Goal: Transaction & Acquisition: Obtain resource

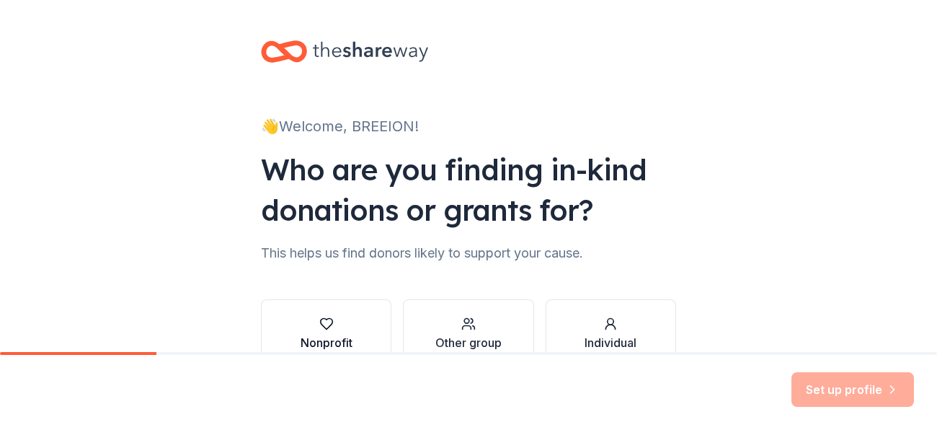
click at [339, 325] on div "button" at bounding box center [327, 324] width 52 height 14
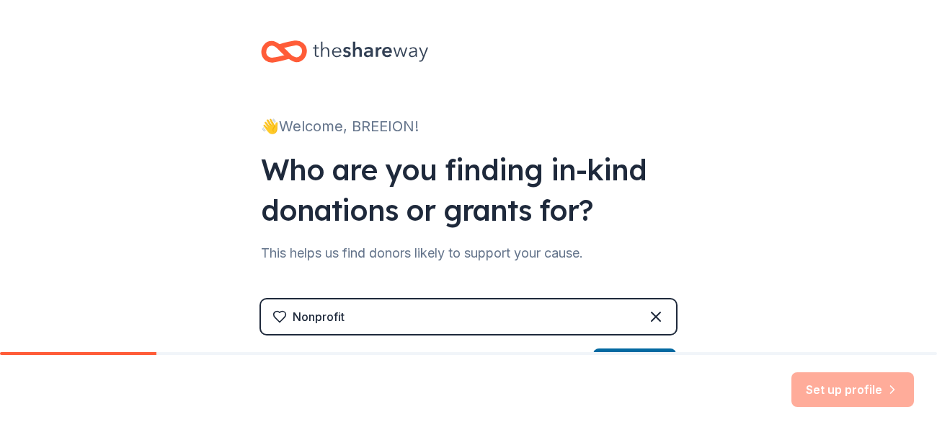
click at [813, 196] on div "👋 Welcome, BREEION! Who are you finding in-kind donations or grants for? This h…" at bounding box center [468, 308] width 937 height 617
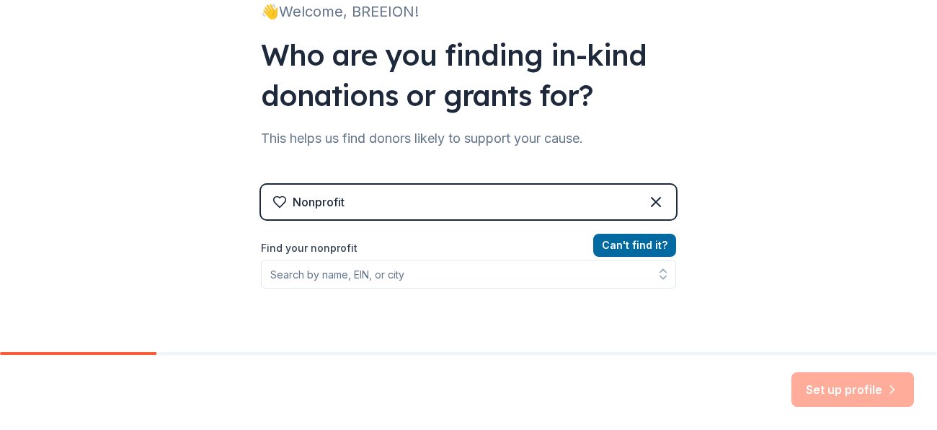
scroll to position [144, 0]
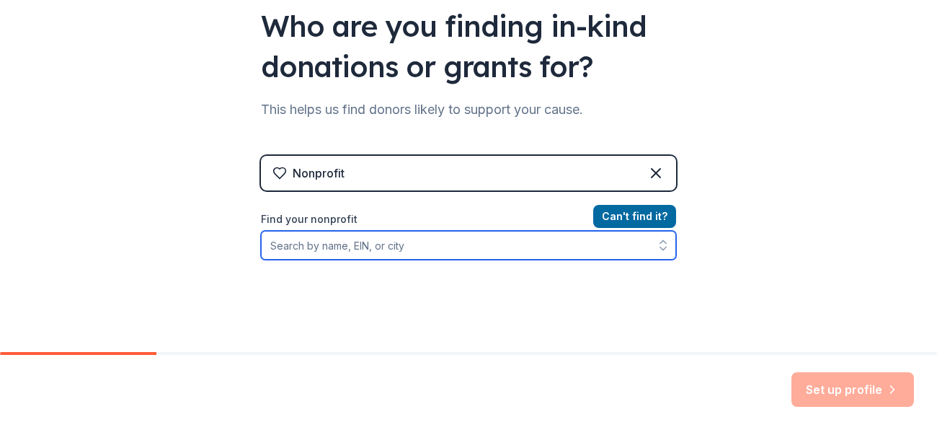
click at [369, 244] on input "Find your nonprofit" at bounding box center [468, 245] width 415 height 29
type input "[DEMOGRAPHIC_DATA] lifts lives"
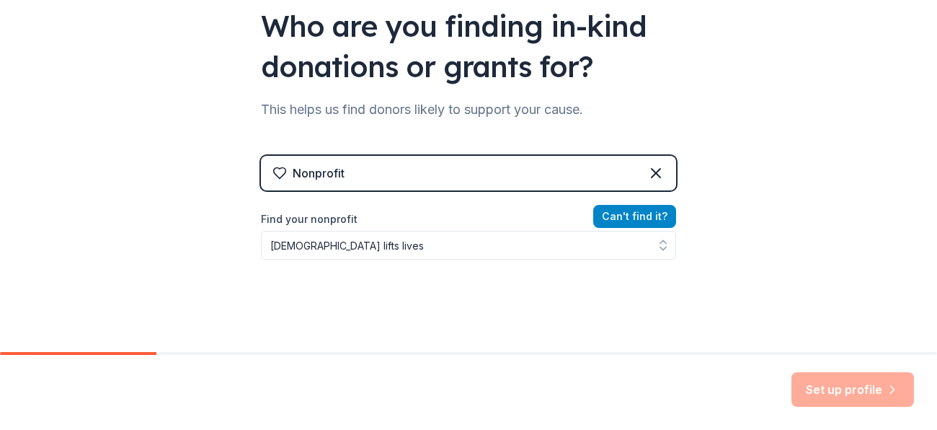
click at [632, 219] on button "Can ' t find it?" at bounding box center [634, 216] width 83 height 23
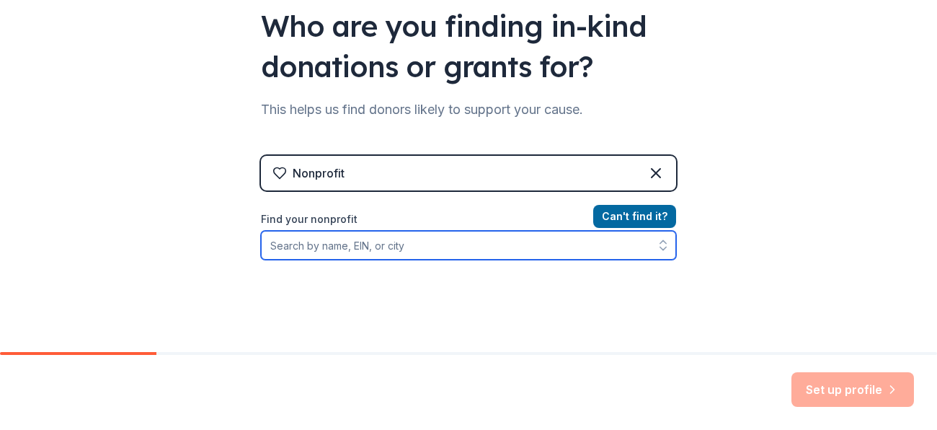
click at [560, 237] on input "Find your nonprofit" at bounding box center [468, 245] width 415 height 29
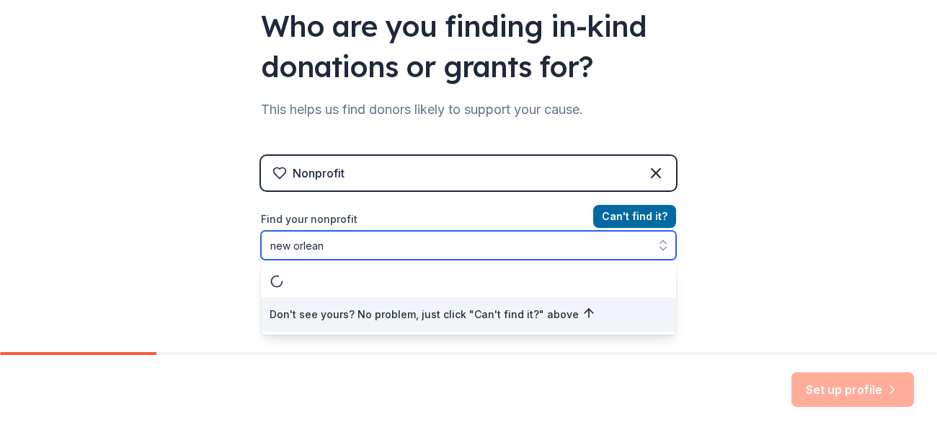
type input "[GEOGRAPHIC_DATA]"
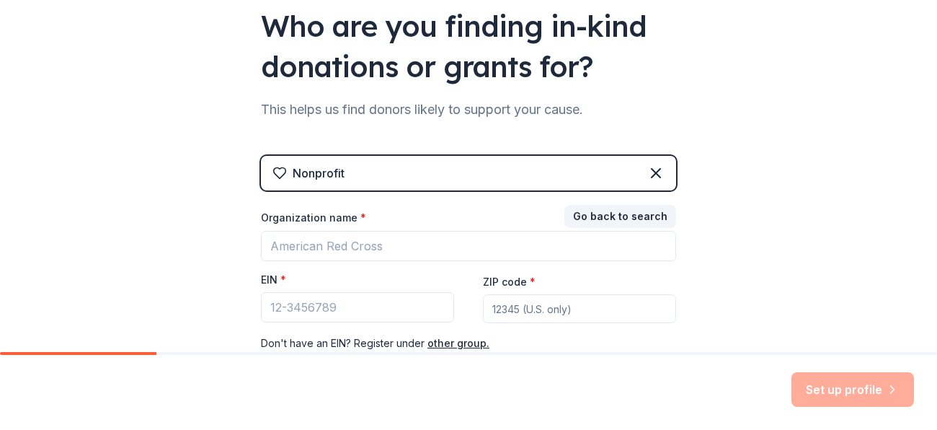
drag, startPoint x: 908, startPoint y: 252, endPoint x: 909, endPoint y: 239, distance: 12.3
click at [909, 239] on div "👋 Welcome, BREEION! Who are you finding in-kind donations or grants for? This h…" at bounding box center [468, 152] width 937 height 593
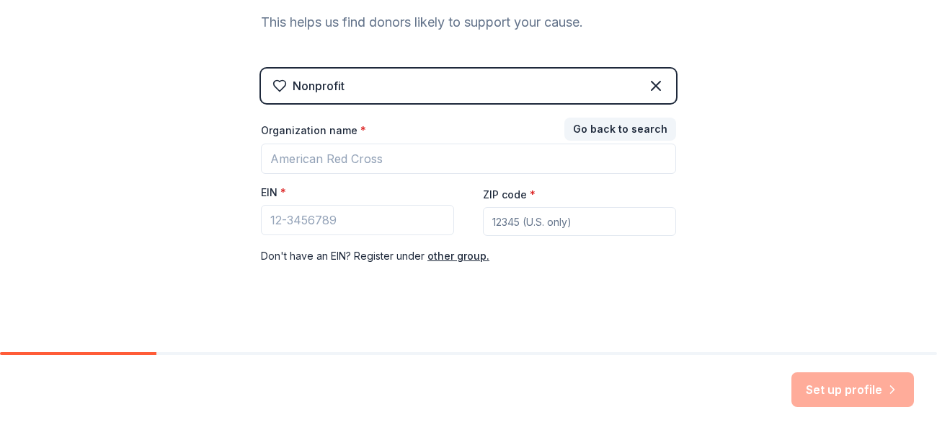
scroll to position [240, 0]
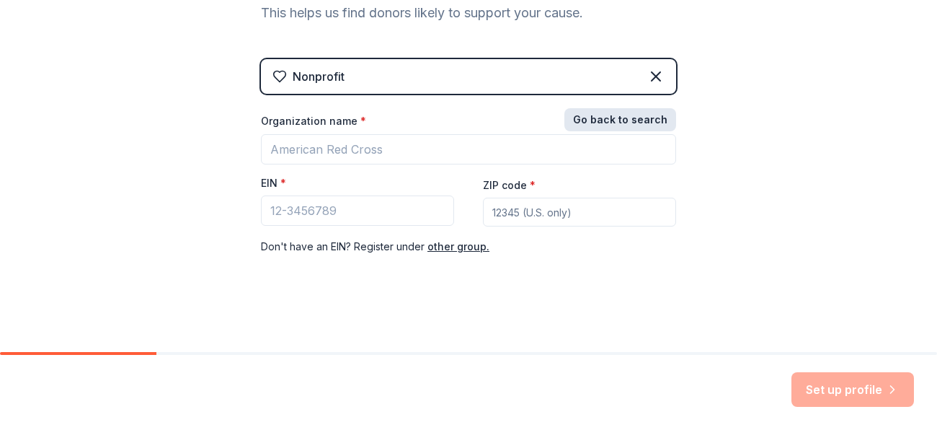
click at [636, 130] on button "Go back to search" at bounding box center [621, 119] width 112 height 23
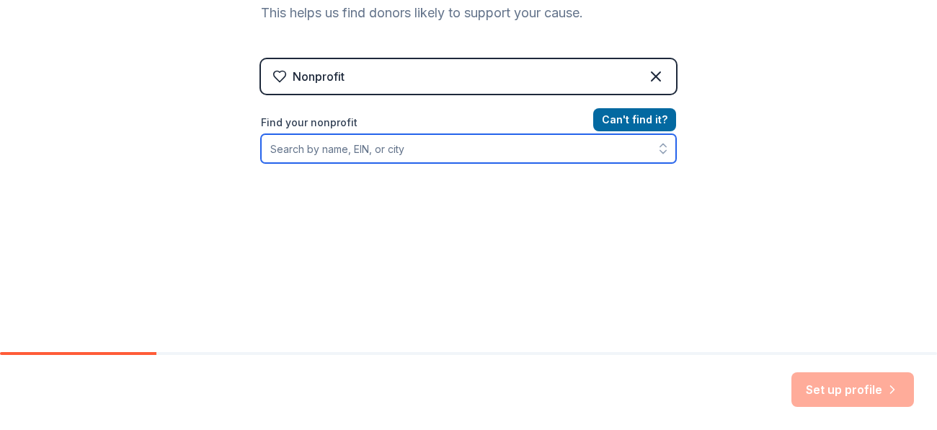
click at [567, 143] on input "Find your nonprofit" at bounding box center [468, 148] width 415 height 29
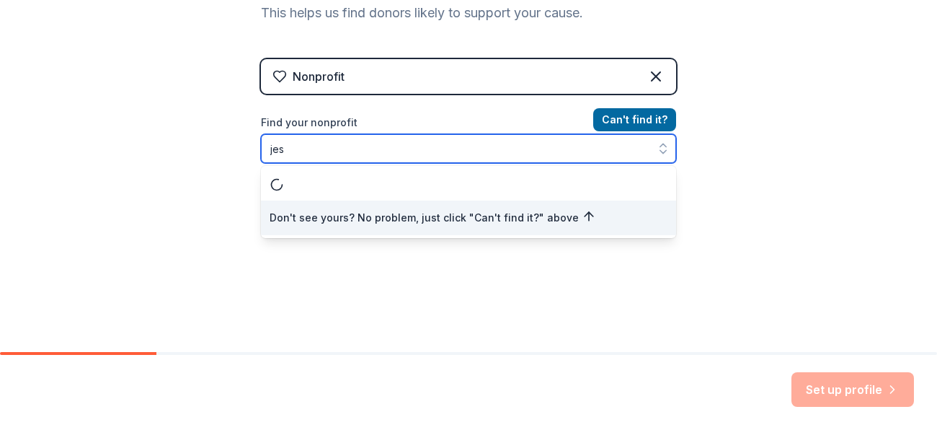
scroll to position [0, 0]
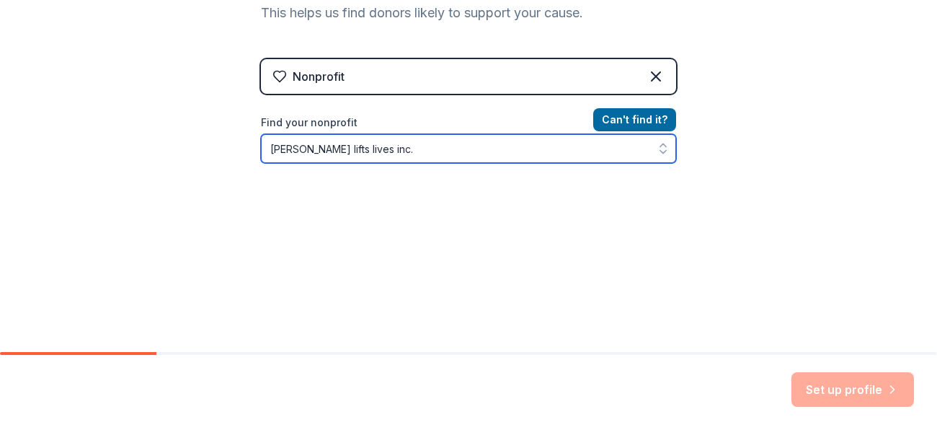
click at [346, 146] on input "[PERSON_NAME] lifts lives inc." at bounding box center [468, 148] width 415 height 29
click at [280, 147] on input "[PERSON_NAME] lifts lives inc." at bounding box center [468, 148] width 415 height 29
click at [273, 145] on input "[PERSON_NAME] lifts lives inc." at bounding box center [468, 148] width 415 height 29
click at [306, 146] on input "[PERSON_NAME] lifts lives inc." at bounding box center [468, 148] width 415 height 29
click at [328, 143] on input "[DEMOGRAPHIC_DATA] Lifts lives inc." at bounding box center [468, 148] width 415 height 29
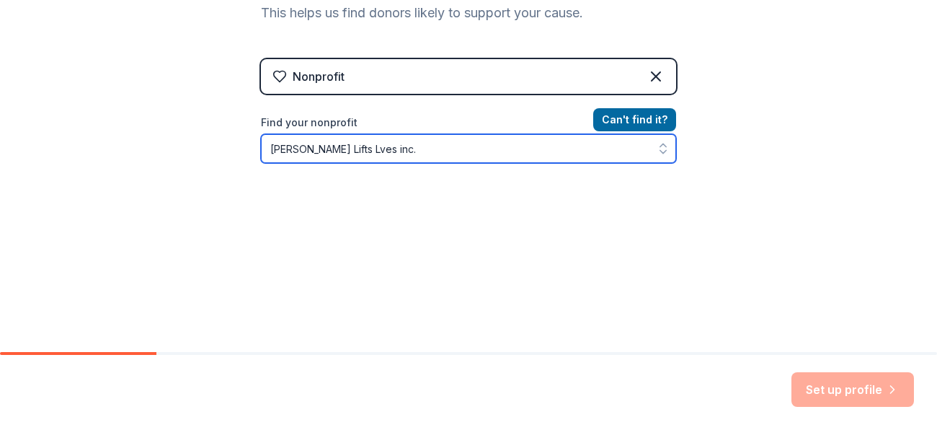
type input "[DEMOGRAPHIC_DATA] Lifts Lives inc."
click at [415, 152] on input "[DEMOGRAPHIC_DATA] Lifts Lives inc." at bounding box center [468, 148] width 415 height 29
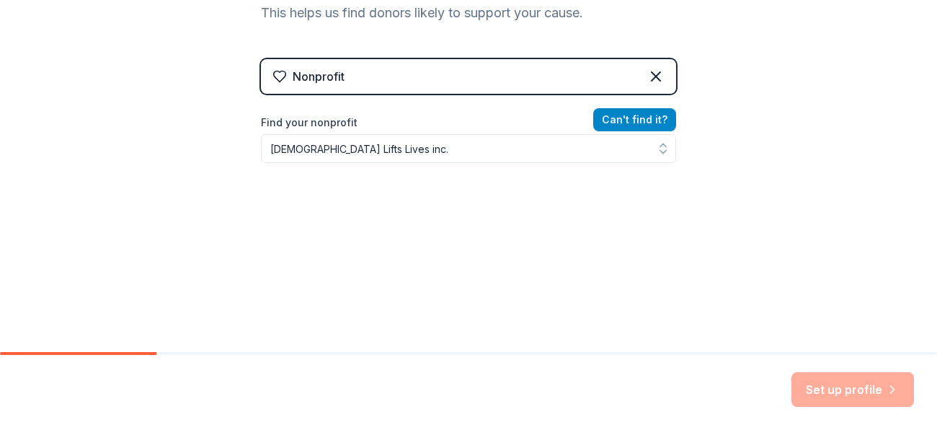
click at [622, 125] on button "Can ' t find it?" at bounding box center [634, 119] width 83 height 23
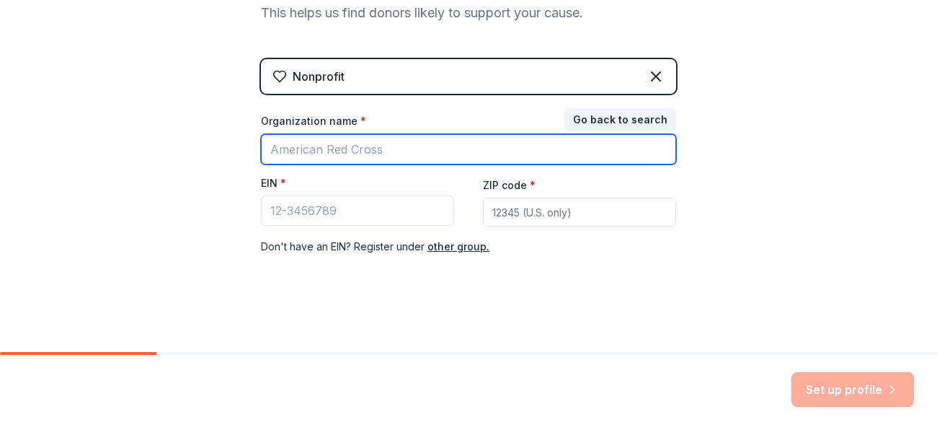
click at [514, 154] on input "Organization name *" at bounding box center [468, 149] width 415 height 30
type input "[DEMOGRAPHIC_DATA] Lifts Lives Inc."
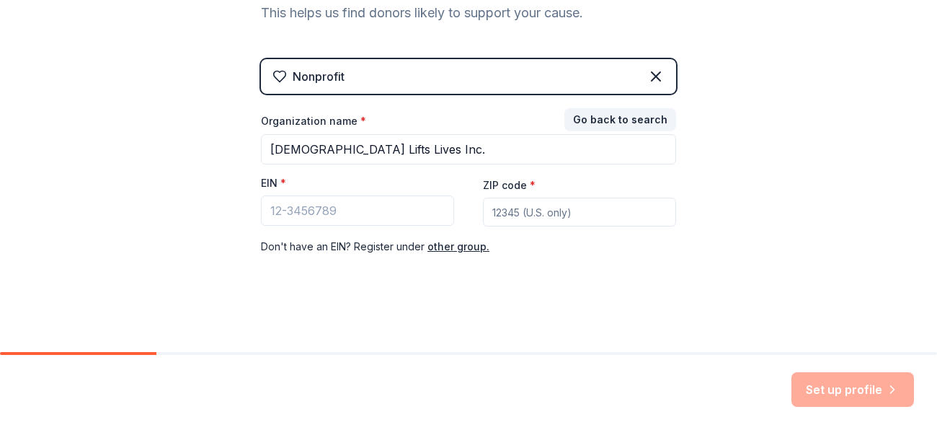
click at [508, 209] on input "ZIP code *" at bounding box center [579, 212] width 193 height 29
type input "70119"
click at [441, 245] on button "other group." at bounding box center [459, 246] width 62 height 17
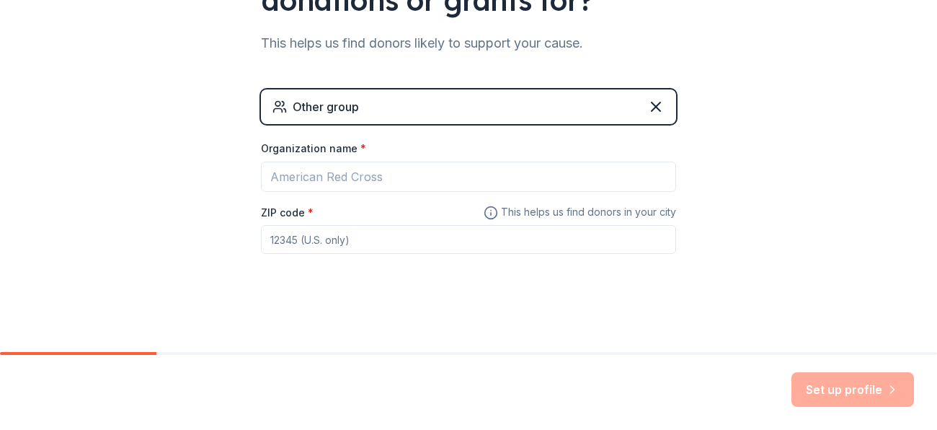
scroll to position [208, 0]
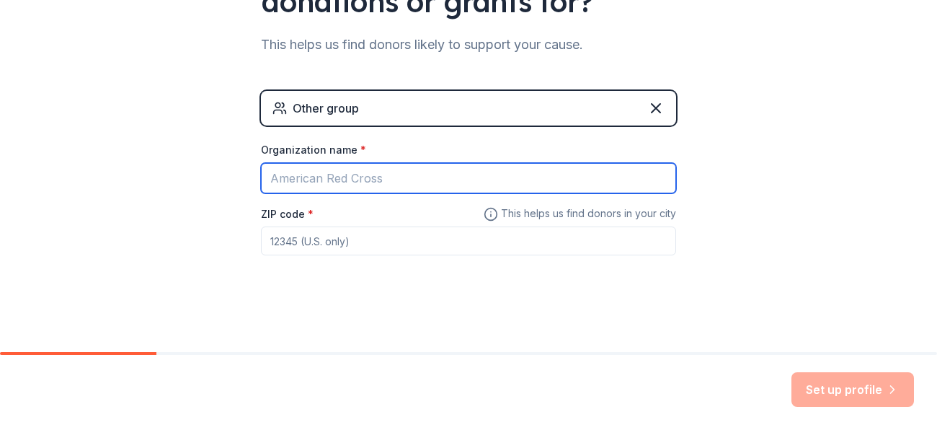
click at [430, 187] on input "Organization name *" at bounding box center [468, 178] width 415 height 30
type input "[DEMOGRAPHIC_DATA] Lifts Lives Inc."
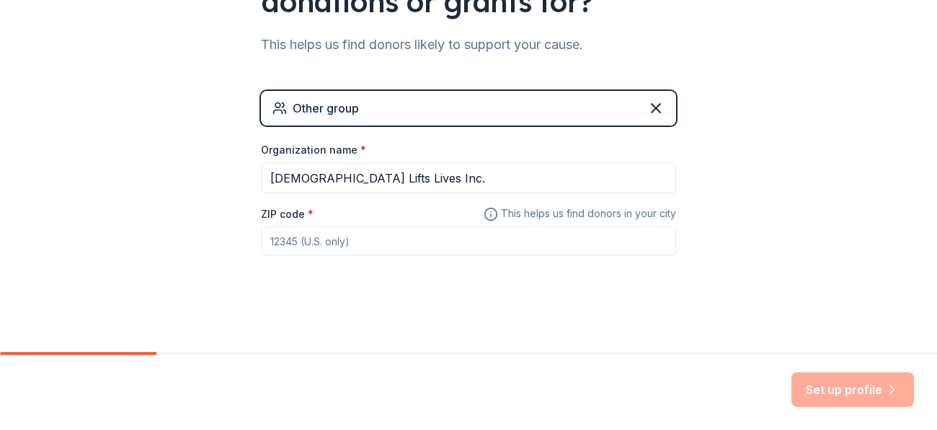
click at [374, 239] on input "ZIP code *" at bounding box center [468, 240] width 415 height 29
type input "70119"
click at [849, 381] on button "Set up profile" at bounding box center [853, 389] width 123 height 35
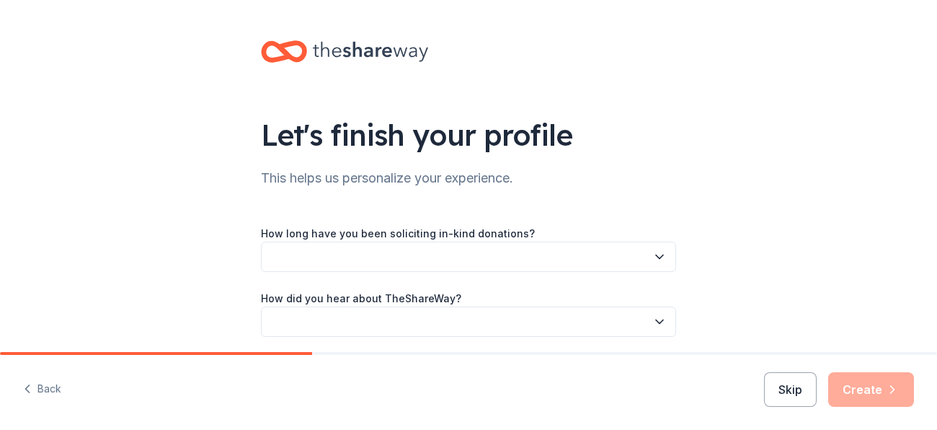
click at [640, 270] on button "button" at bounding box center [468, 257] width 415 height 30
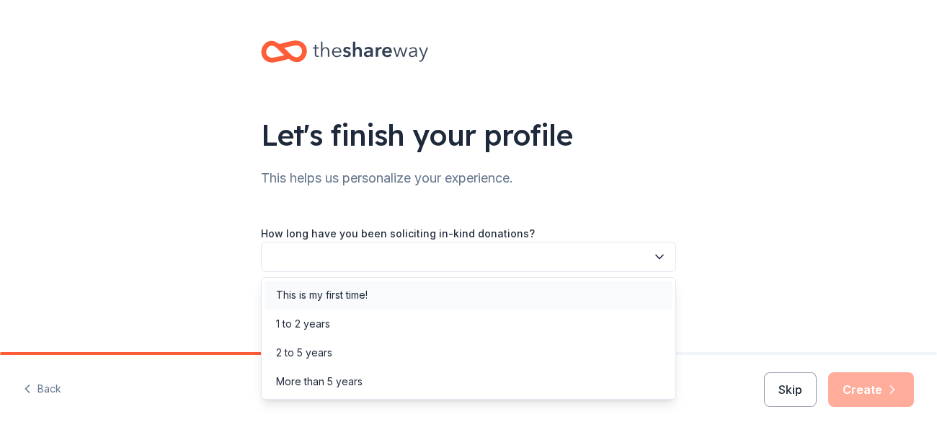
click at [623, 281] on div "This is my first time!" at bounding box center [469, 295] width 408 height 29
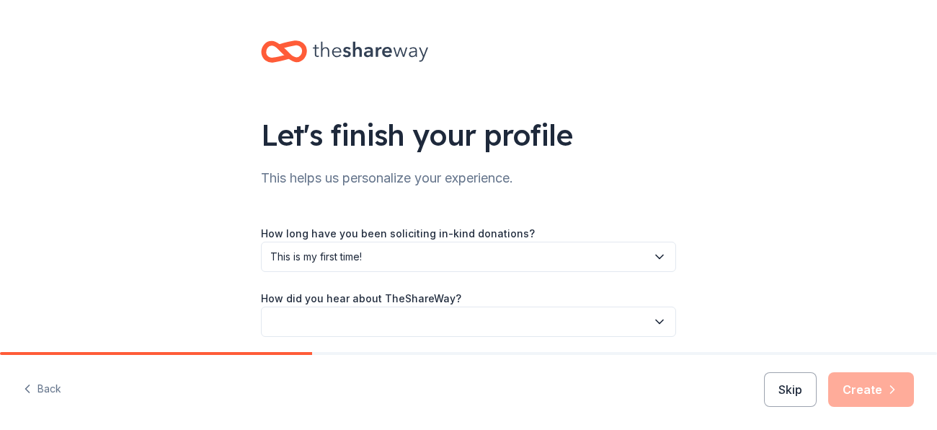
click at [648, 320] on button "button" at bounding box center [468, 321] width 415 height 30
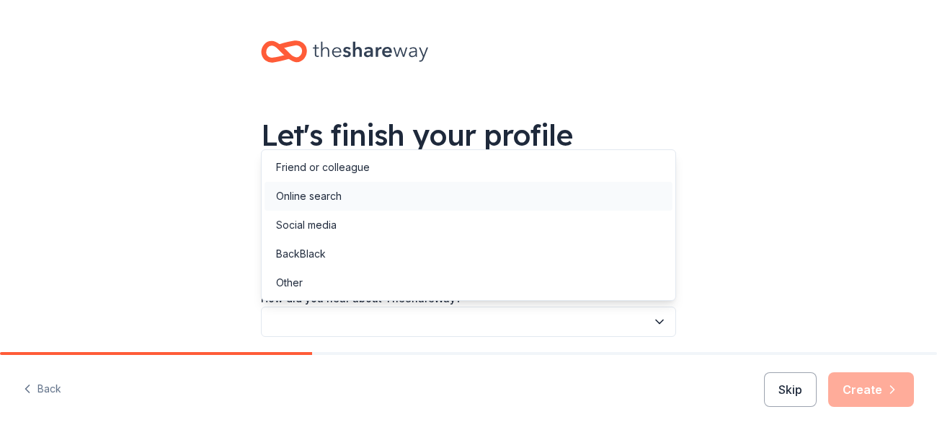
click at [511, 208] on div "Online search" at bounding box center [469, 196] width 408 height 29
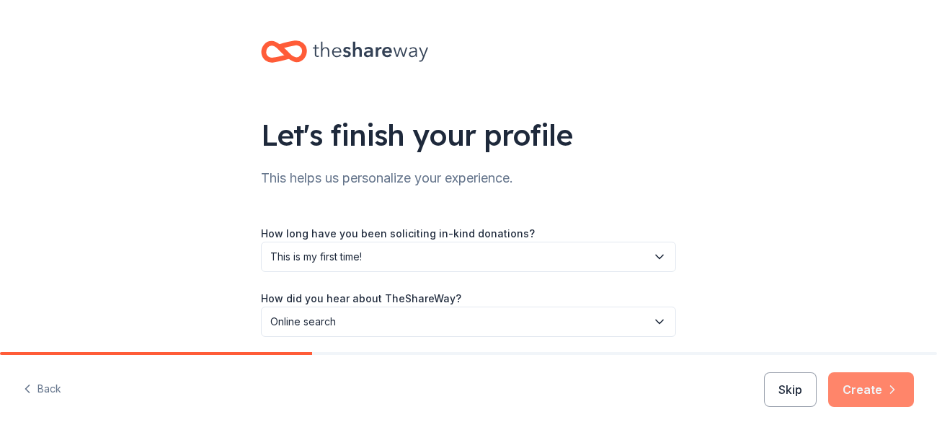
click at [877, 382] on button "Create" at bounding box center [872, 389] width 86 height 35
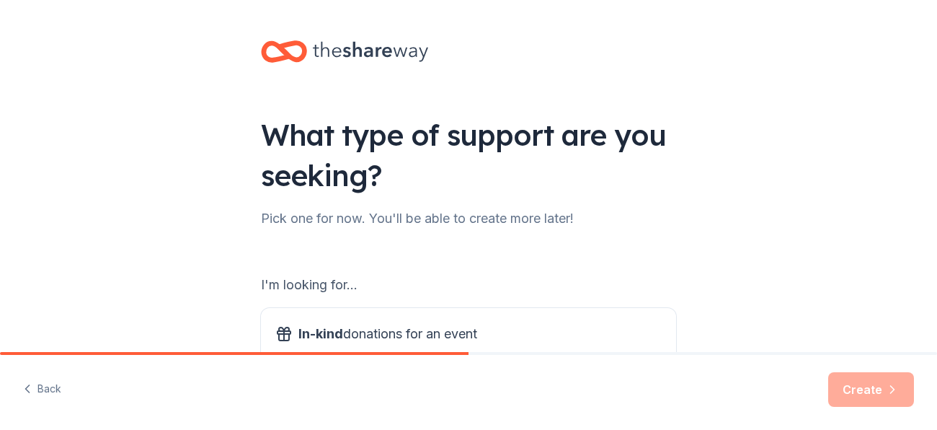
click at [872, 194] on div "What type of support are you seeking? Pick one for now. You'll be able to creat…" at bounding box center [468, 291] width 937 height 582
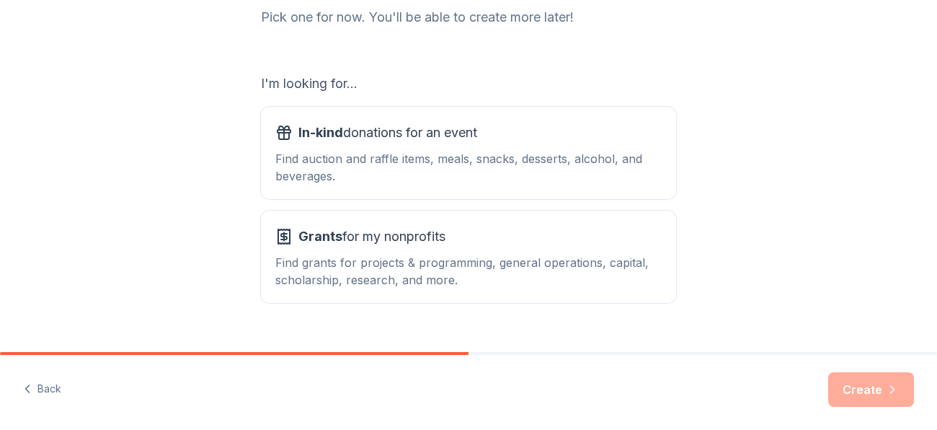
scroll to position [172, 0]
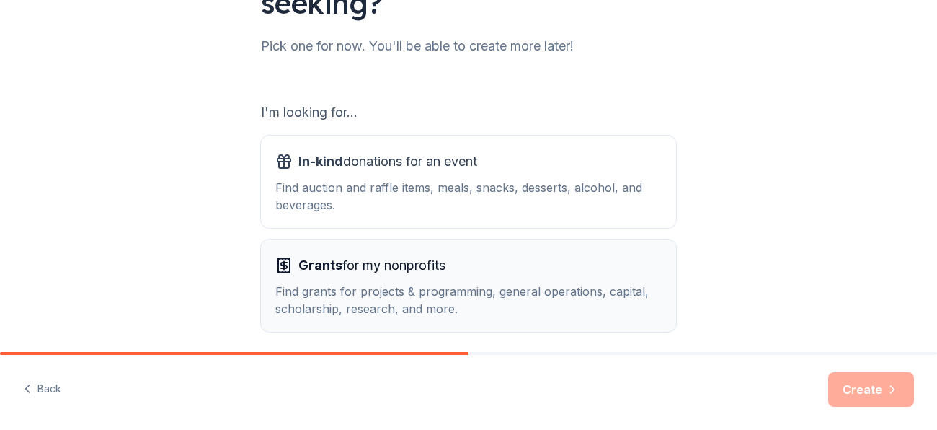
click at [599, 256] on div "Grants for my nonprofits" at bounding box center [468, 265] width 387 height 23
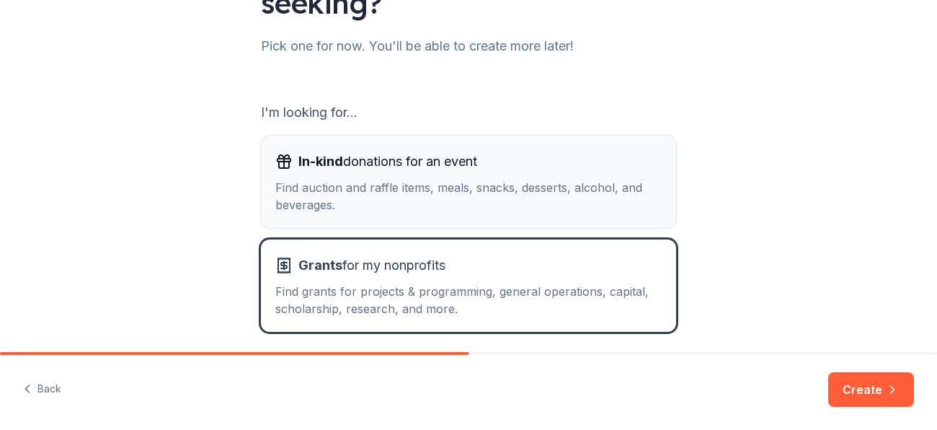
click at [592, 182] on div "Find auction and raffle items, meals, snacks, desserts, alcohol, and beverages." at bounding box center [468, 196] width 387 height 35
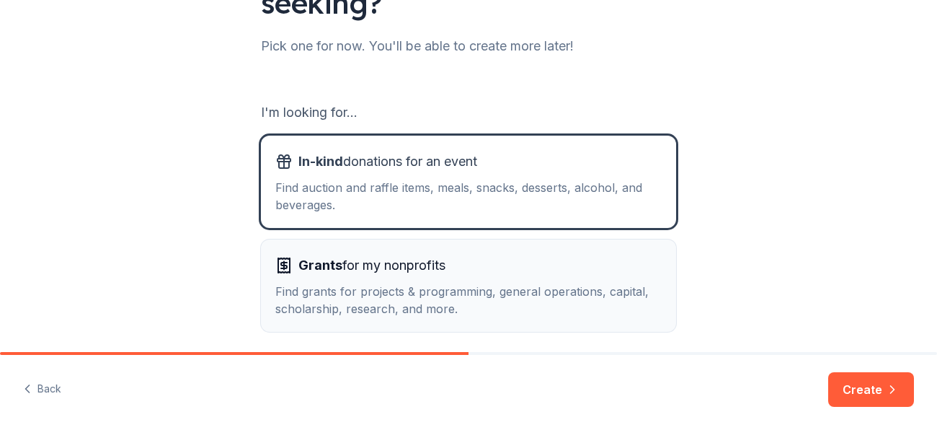
click at [564, 250] on button "Grants for my nonprofits Find grants for projects & programming, general operat…" at bounding box center [468, 285] width 415 height 92
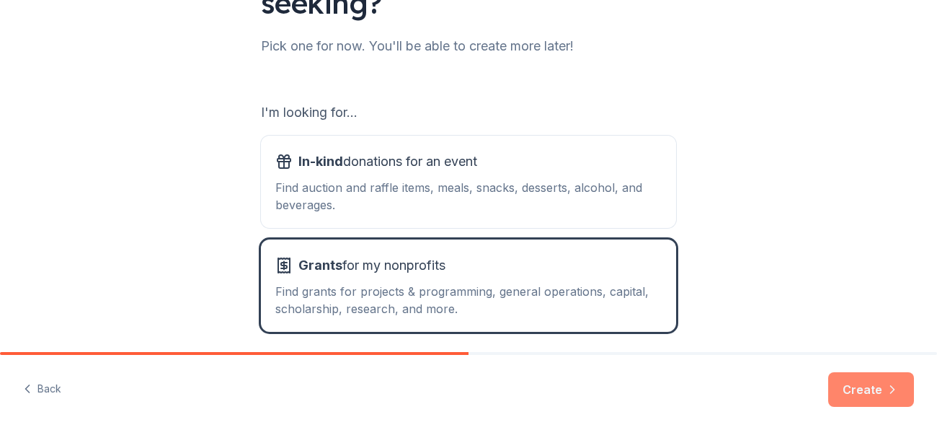
click at [892, 384] on icon "button" at bounding box center [893, 389] width 14 height 14
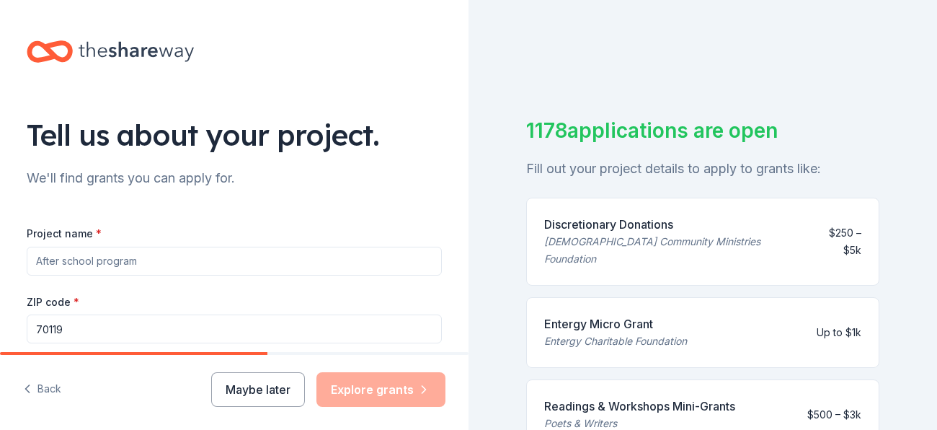
click at [287, 181] on div "We'll find grants you can apply for." at bounding box center [234, 178] width 415 height 23
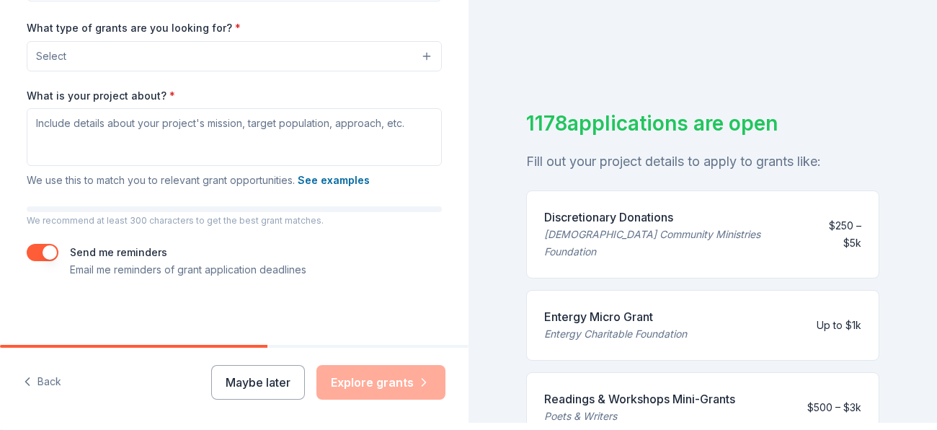
scroll to position [17, 0]
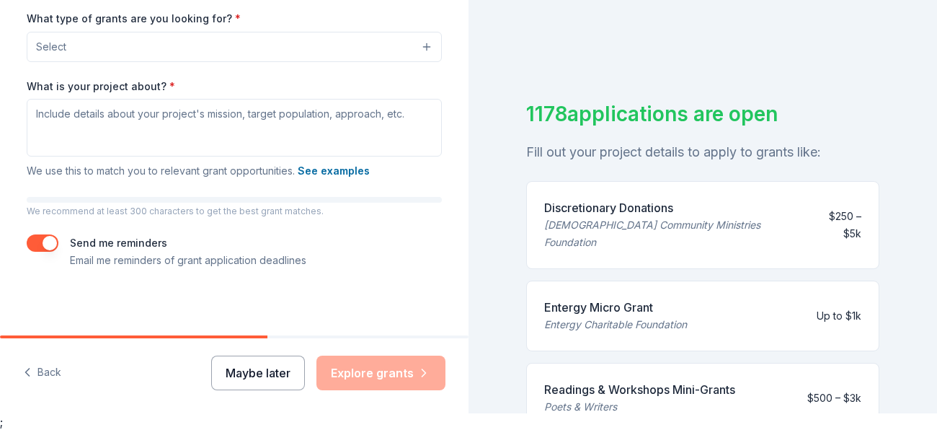
click at [280, 369] on button "Maybe later" at bounding box center [258, 373] width 94 height 35
click at [294, 356] on button "Maybe later" at bounding box center [258, 373] width 94 height 35
click at [294, 356] on div "Maybe later Explore grants" at bounding box center [328, 373] width 234 height 35
click at [246, 374] on button "Maybe later" at bounding box center [258, 373] width 94 height 35
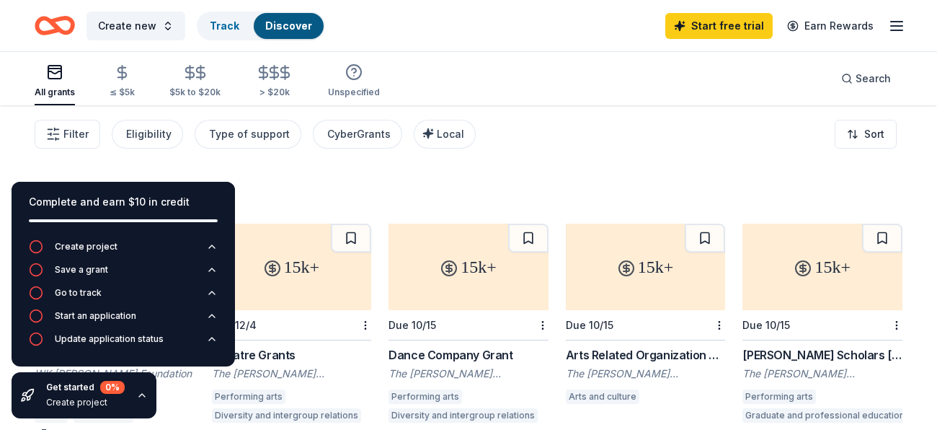
click at [572, 183] on div "3684 results" at bounding box center [469, 191] width 868 height 29
click at [138, 396] on icon "button" at bounding box center [142, 395] width 12 height 12
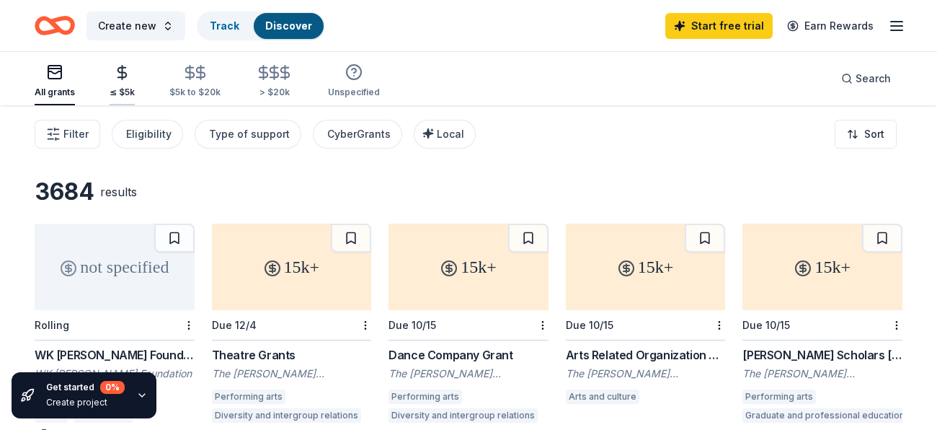
click at [121, 74] on icon "button" at bounding box center [122, 72] width 17 height 17
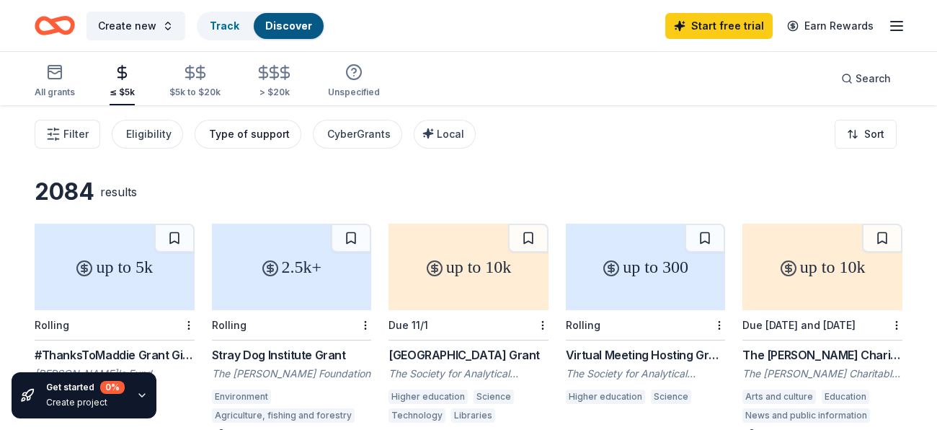
click at [249, 132] on div "Type of support" at bounding box center [249, 133] width 81 height 17
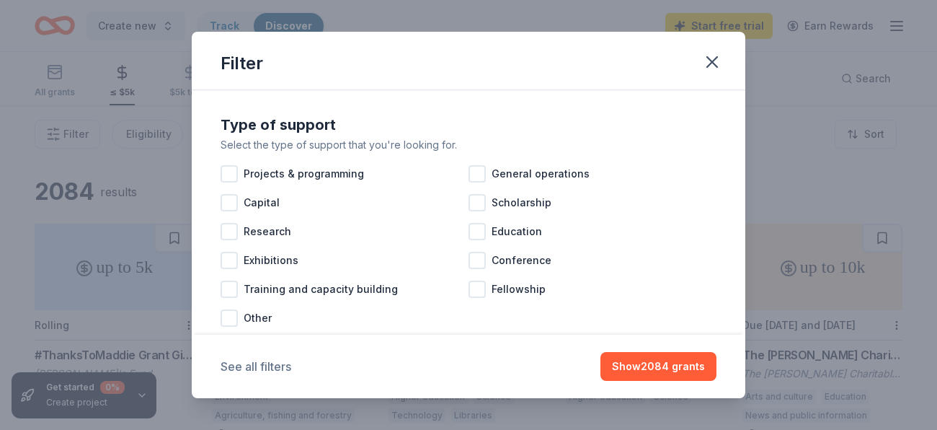
click at [268, 374] on button "See all filters" at bounding box center [256, 366] width 71 height 17
click at [268, 374] on button "Clear all filters" at bounding box center [260, 366] width 79 height 17
click at [707, 69] on icon "button" at bounding box center [712, 62] width 20 height 20
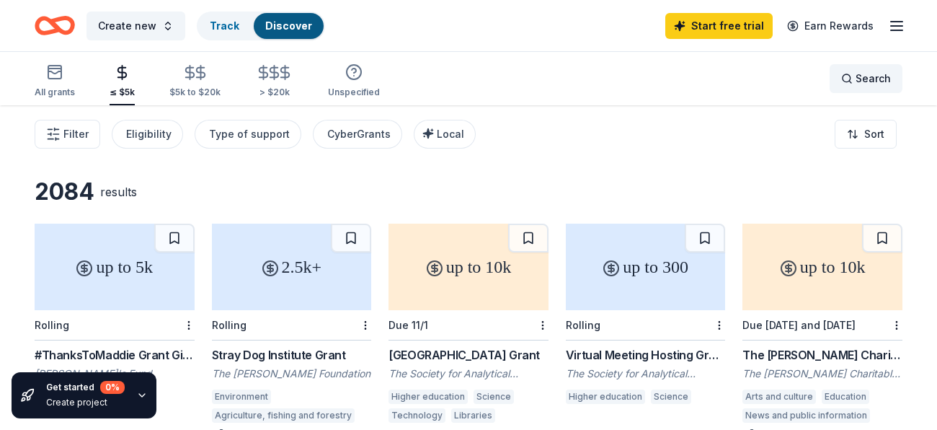
click at [869, 79] on span "Search" at bounding box center [873, 78] width 35 height 17
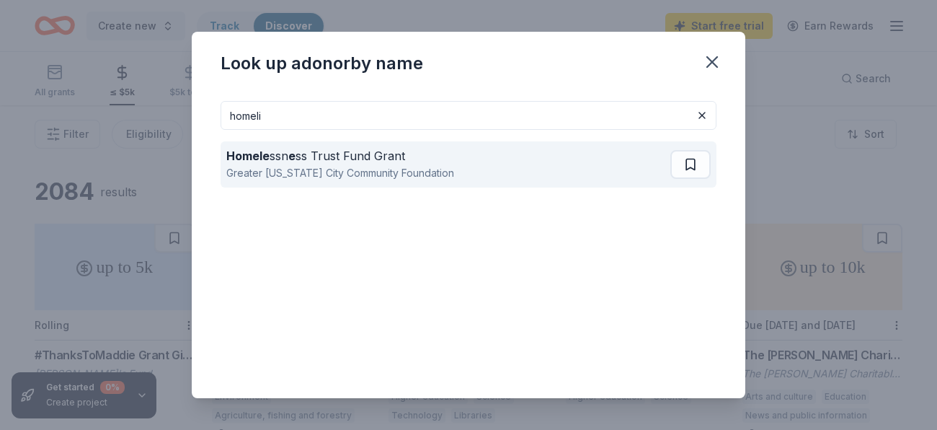
type input "homeli"
click at [288, 162] on strong "e" at bounding box center [291, 156] width 7 height 14
